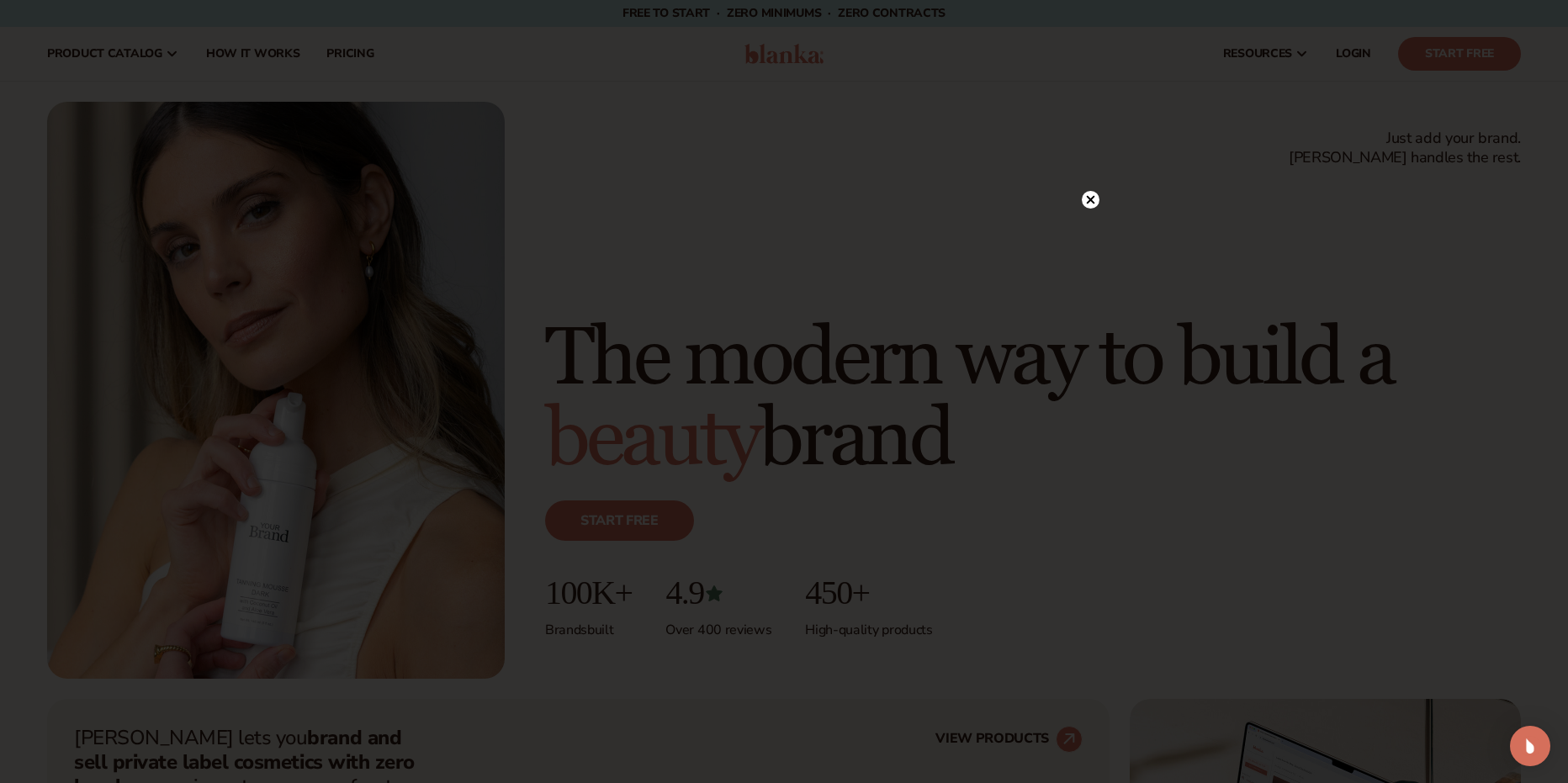
click at [1086, 191] on icon at bounding box center [1090, 200] width 18 height 18
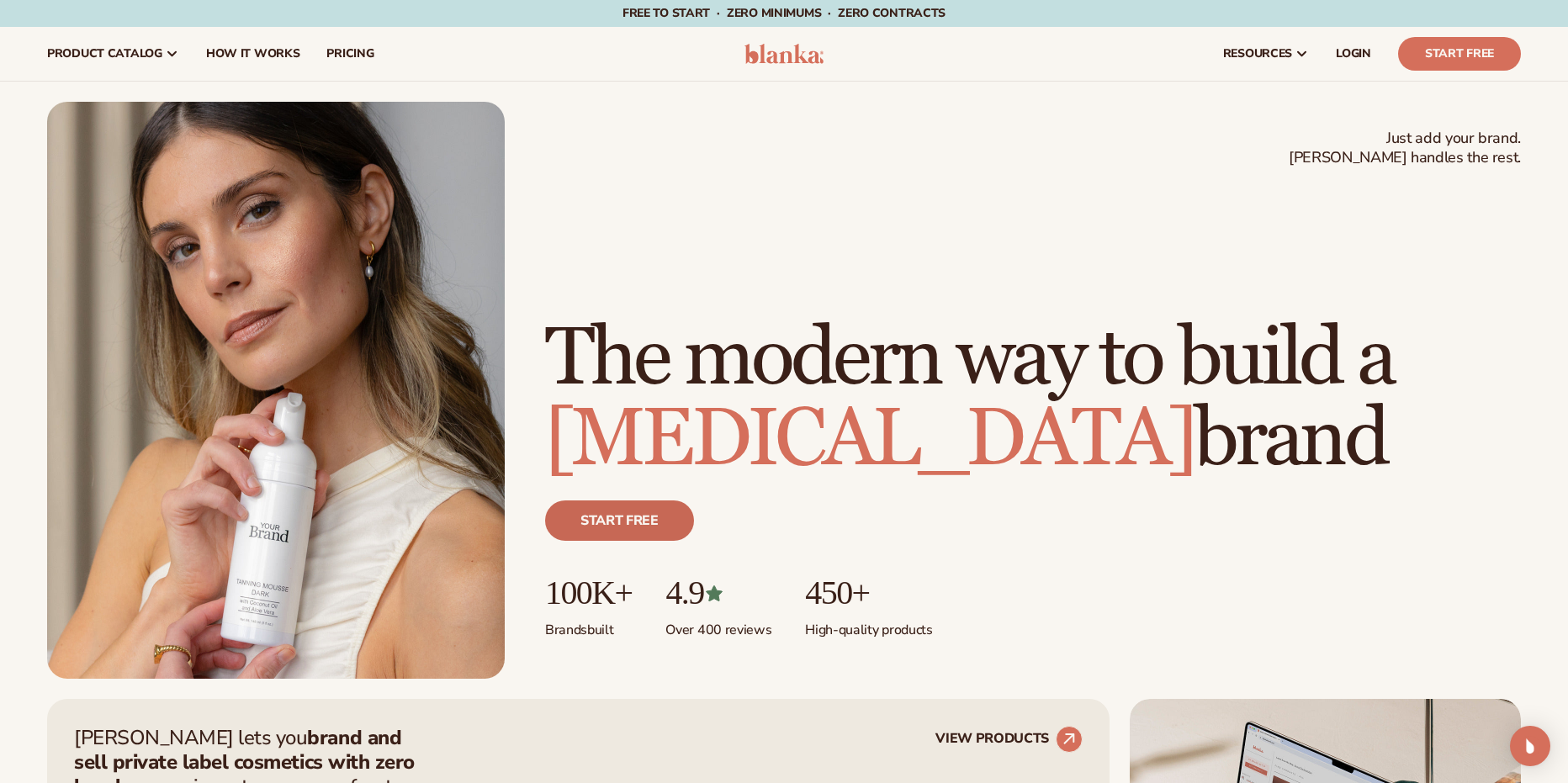
click at [647, 521] on link "Start free" at bounding box center [619, 521] width 149 height 40
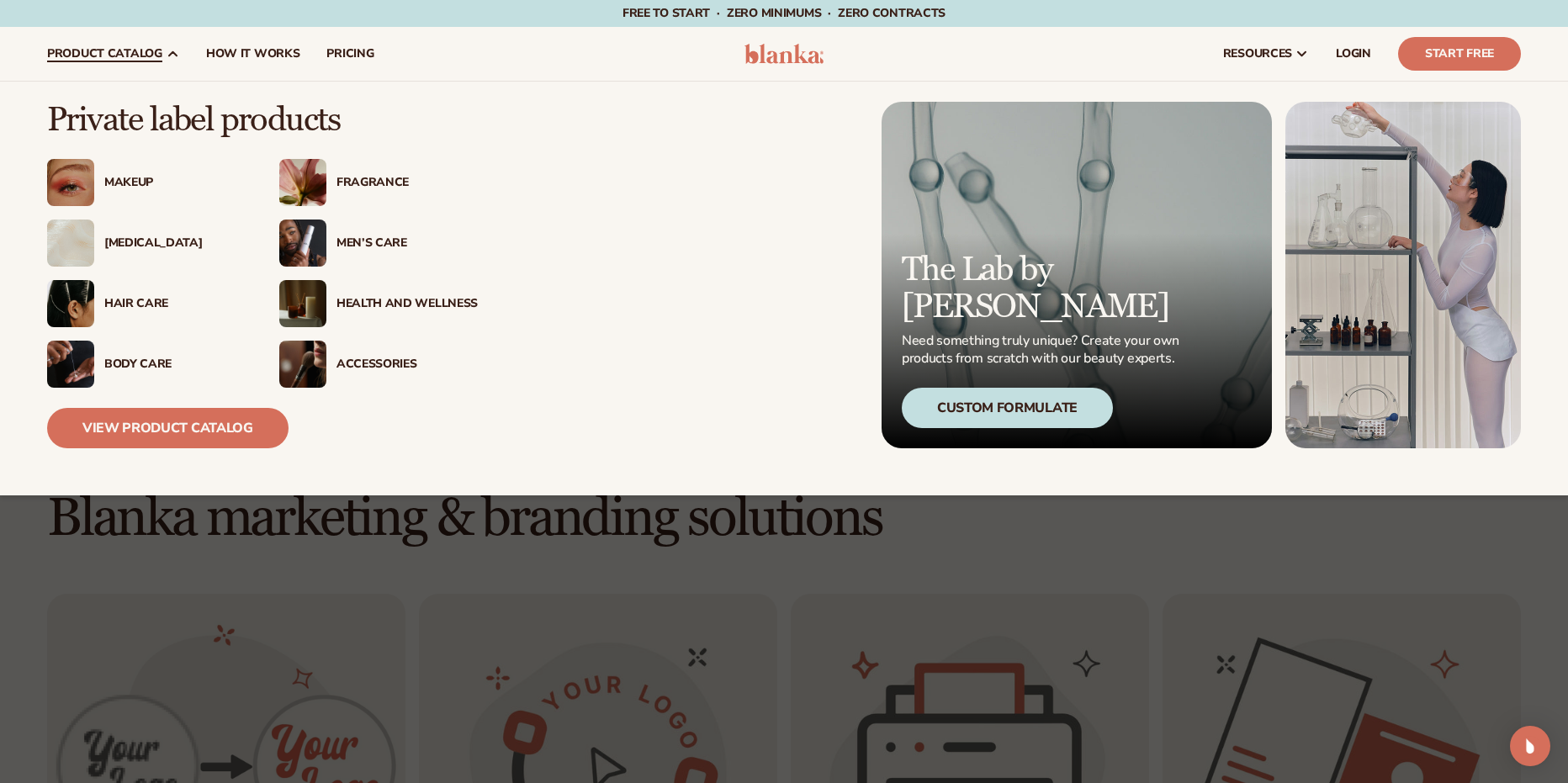
click at [123, 182] on div "Makeup" at bounding box center [174, 183] width 141 height 14
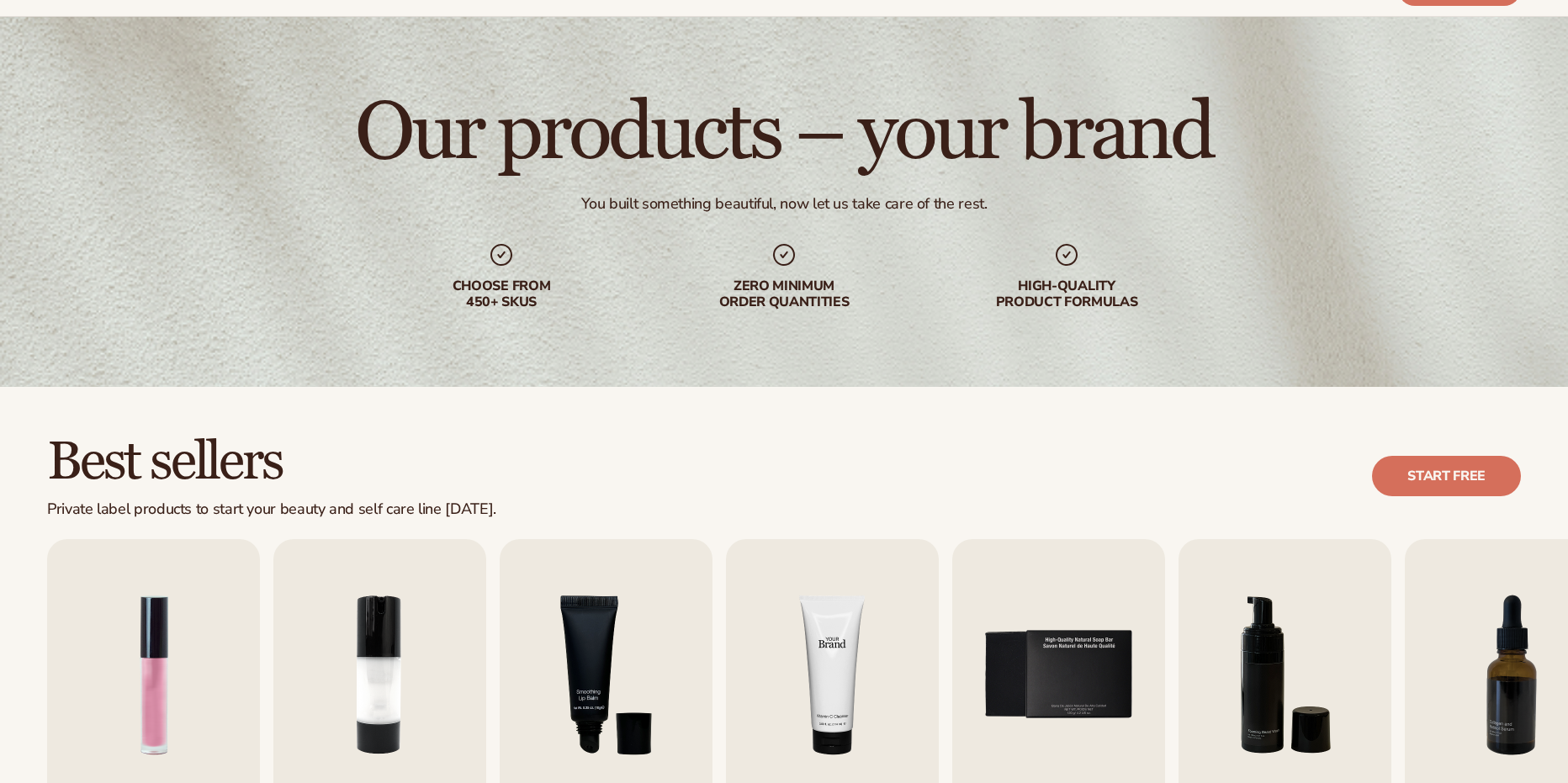
scroll to position [280, 0]
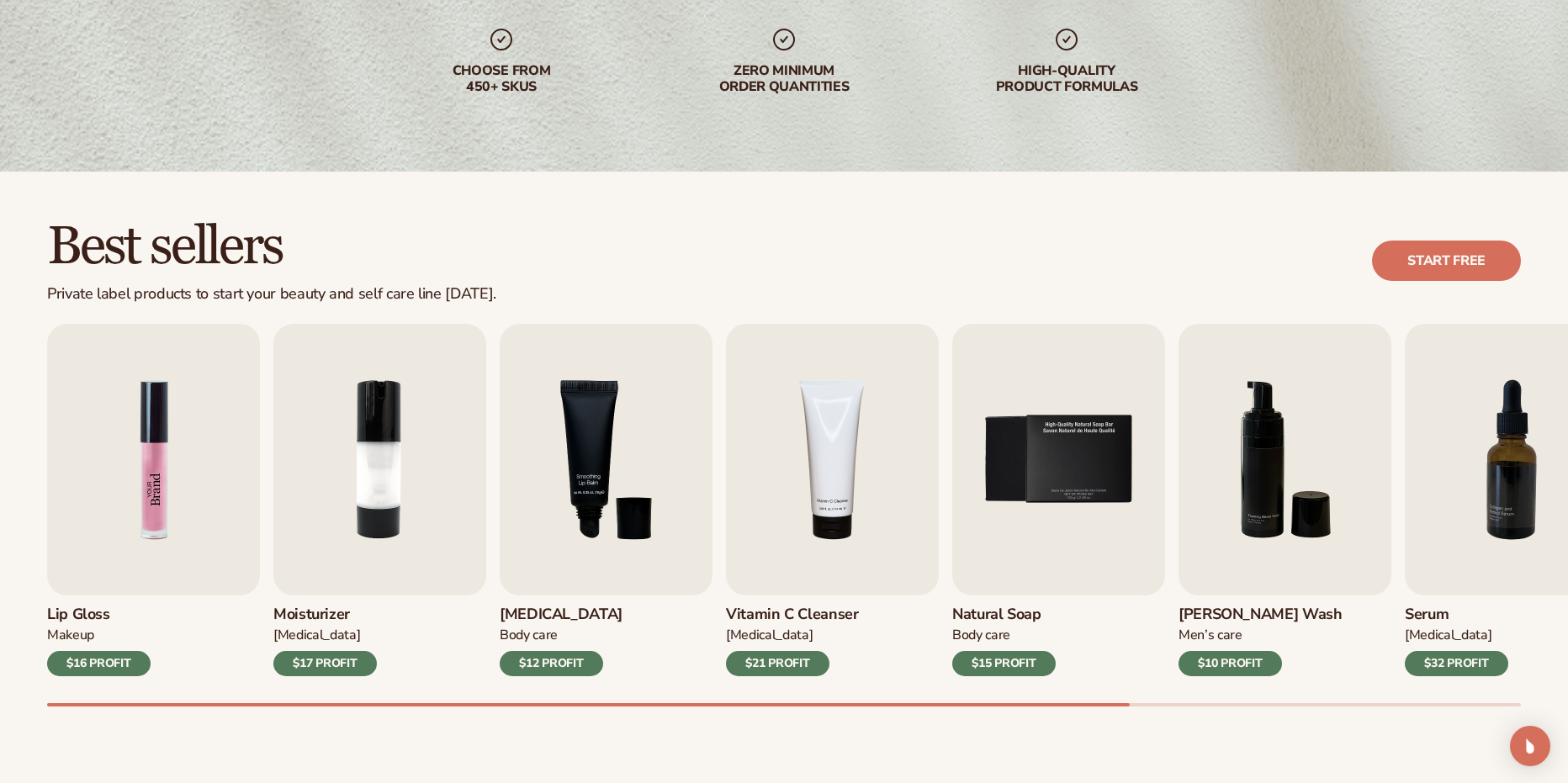
click at [204, 537] on img "1 / 9" at bounding box center [153, 460] width 213 height 272
click at [324, 663] on div "$17 PROFIT" at bounding box center [325, 663] width 103 height 25
click at [118, 662] on div "$16 PROFIT" at bounding box center [99, 663] width 103 height 25
click at [612, 595] on img "3 / 9" at bounding box center [606, 460] width 213 height 272
click at [794, 611] on h3 "Vitamin C Cleanser" at bounding box center [792, 615] width 133 height 18
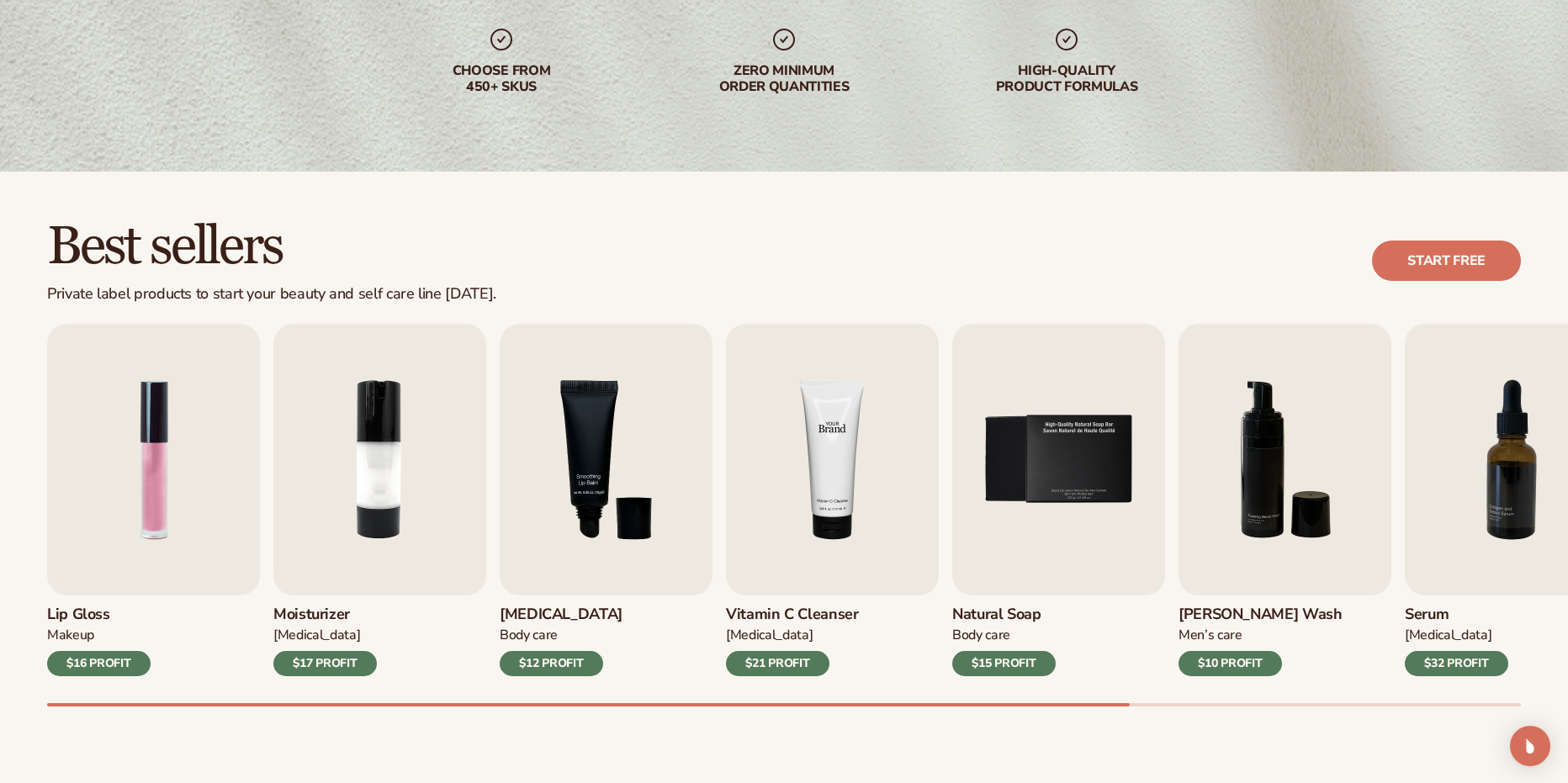
click at [882, 538] on img "4 / 9" at bounding box center [832, 460] width 213 height 272
click at [1058, 544] on img "5 / 9" at bounding box center [1058, 460] width 213 height 272
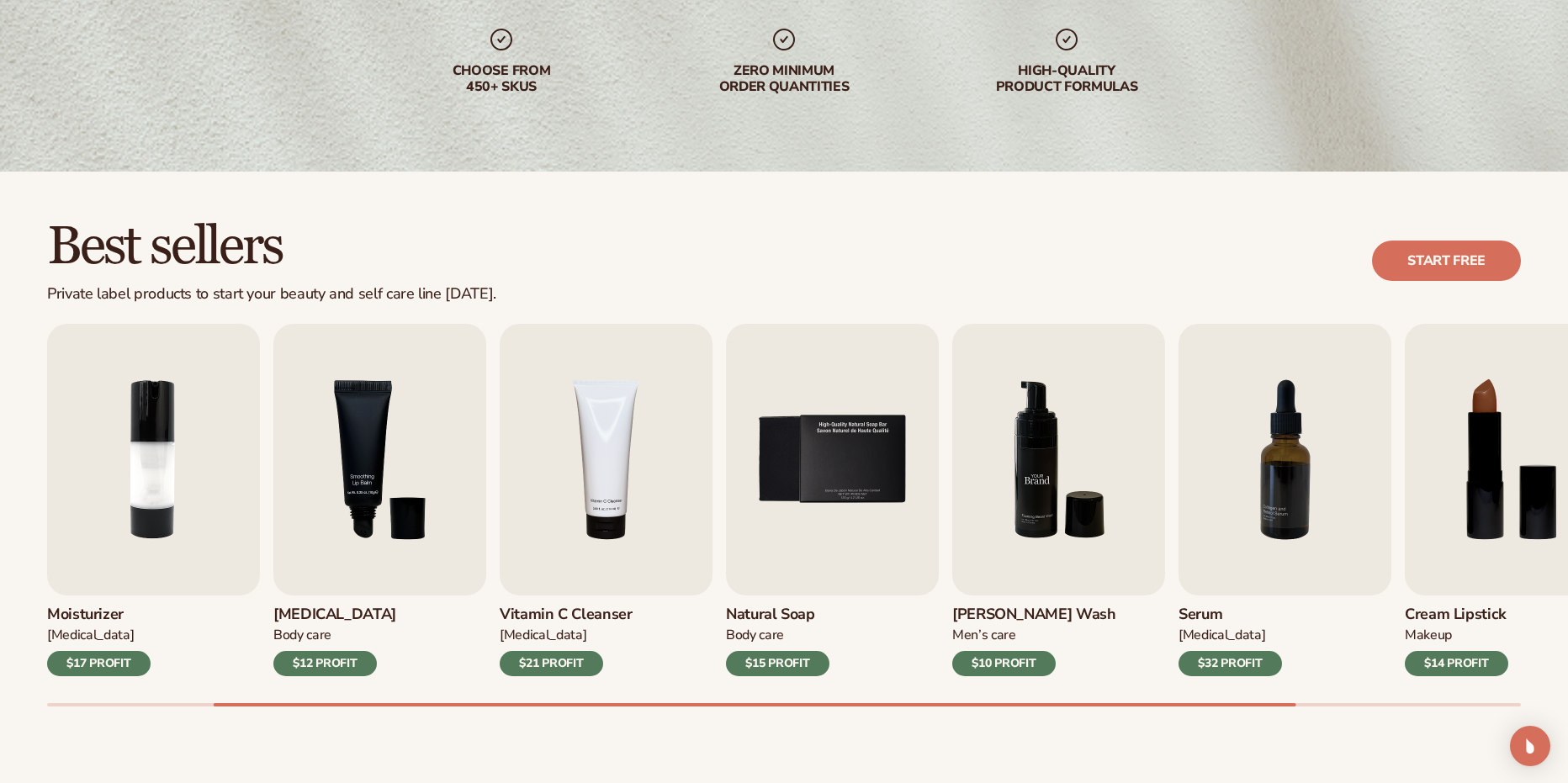
click at [1097, 554] on img "6 / 9" at bounding box center [1058, 460] width 213 height 272
click at [1258, 572] on img "7 / 9" at bounding box center [1284, 460] width 213 height 272
click at [1491, 539] on img "8 / 9" at bounding box center [1510, 460] width 213 height 272
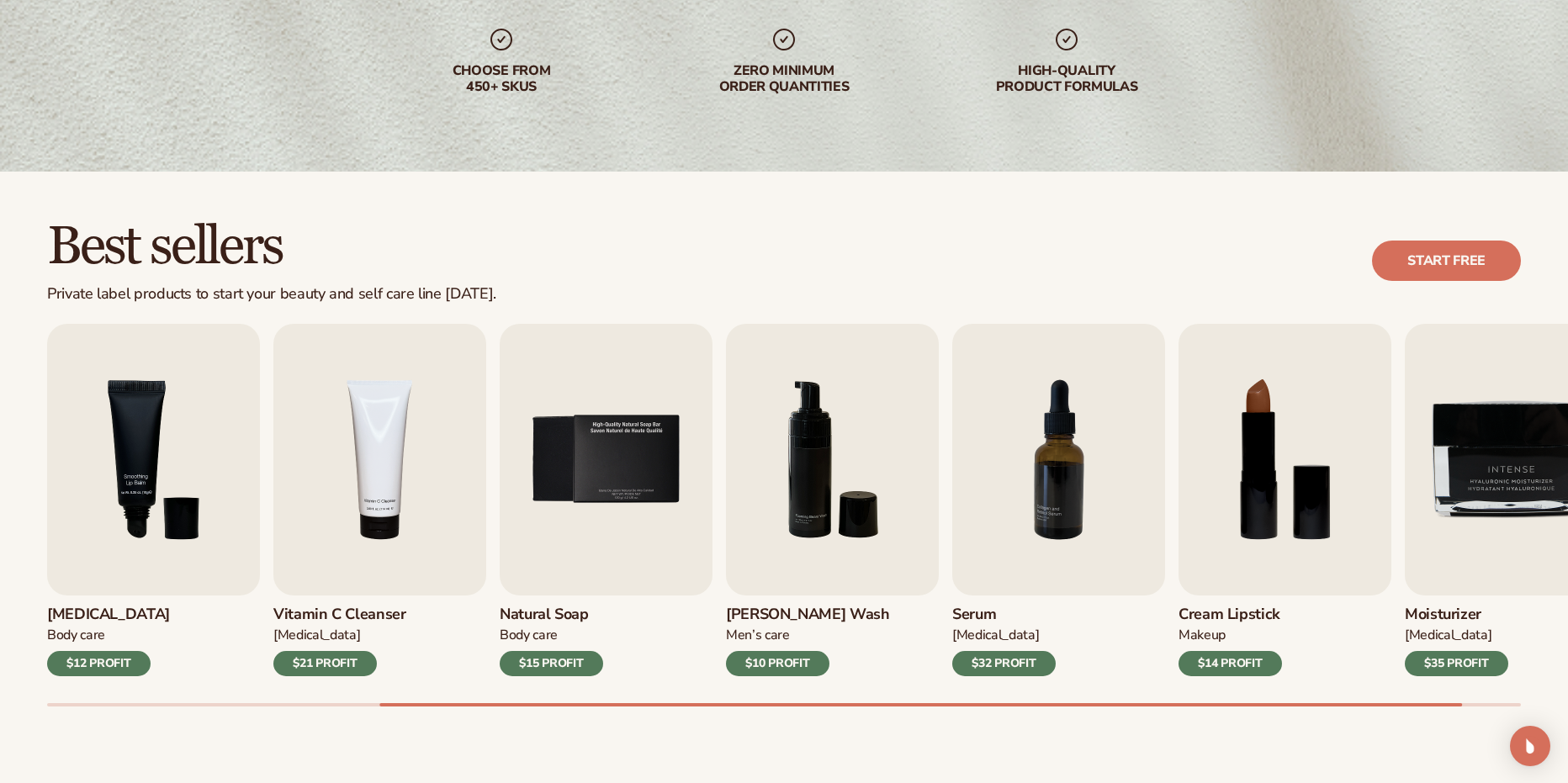
scroll to position [0, 0]
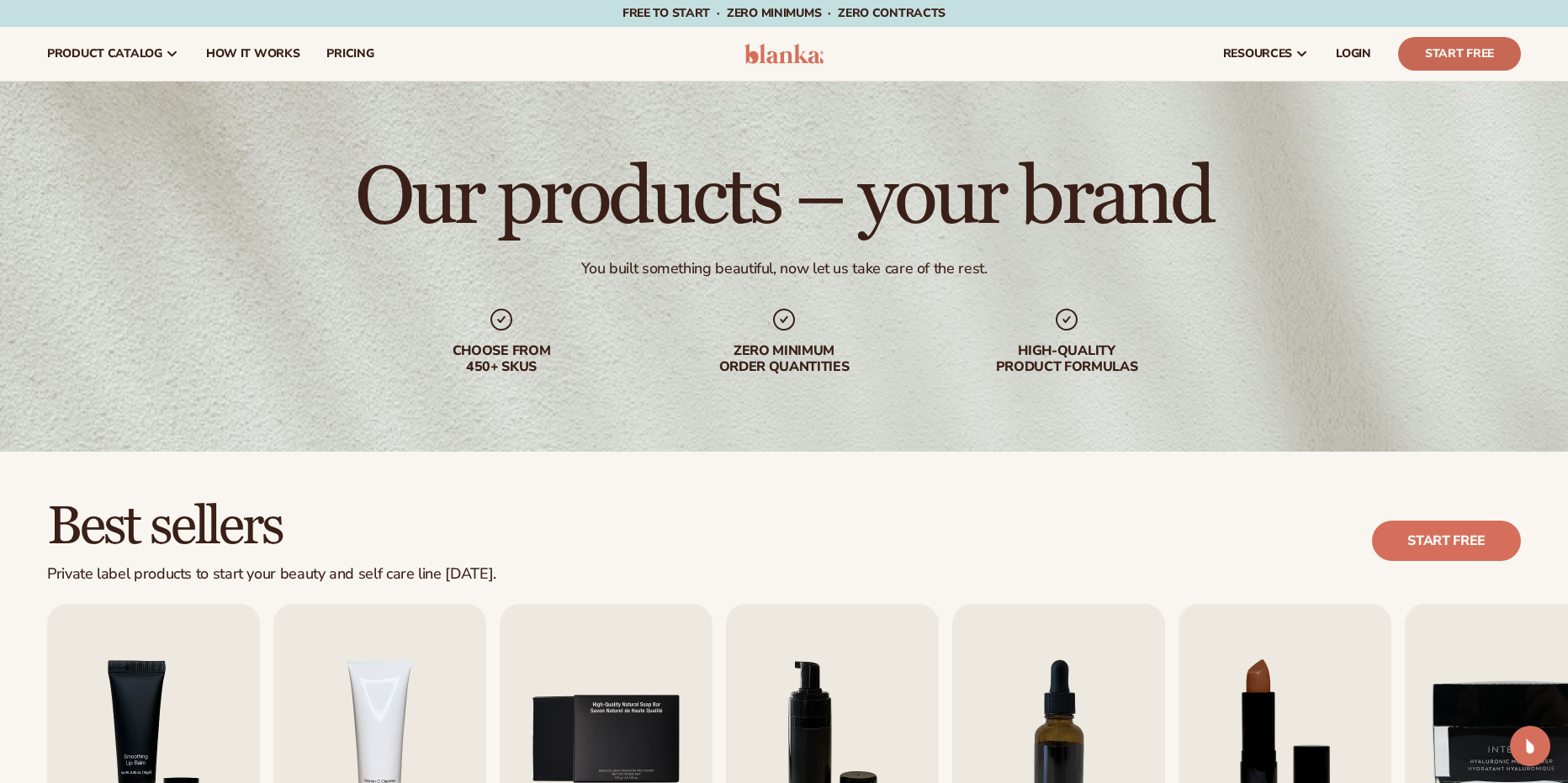
click at [1445, 53] on link "Start Free" at bounding box center [1459, 53] width 123 height 33
